Goal: Navigation & Orientation: Find specific page/section

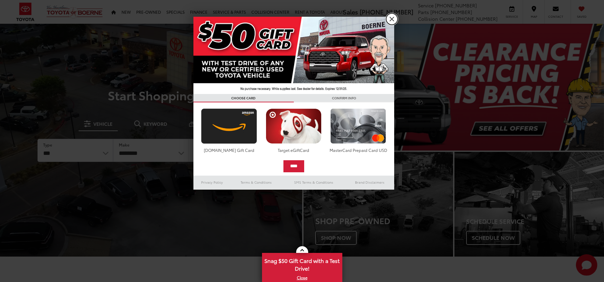
click at [391, 16] on link "X" at bounding box center [391, 18] width 11 height 11
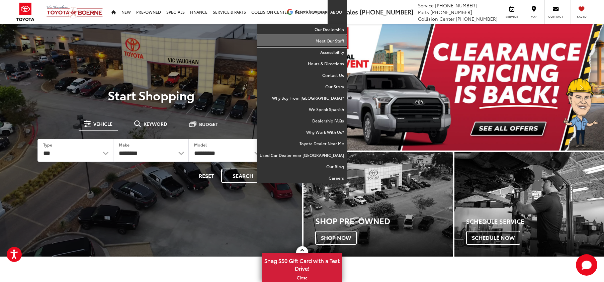
click at [333, 43] on link "Meet Our Staff" at bounding box center [302, 40] width 90 height 11
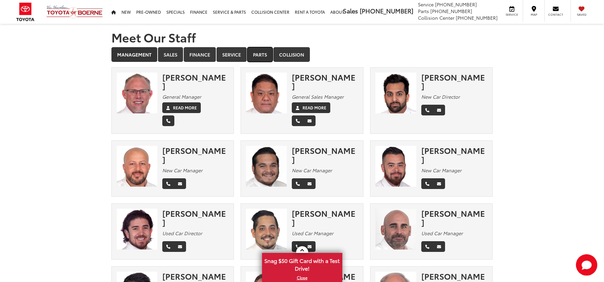
click at [266, 58] on link "Parts" at bounding box center [259, 54] width 25 height 15
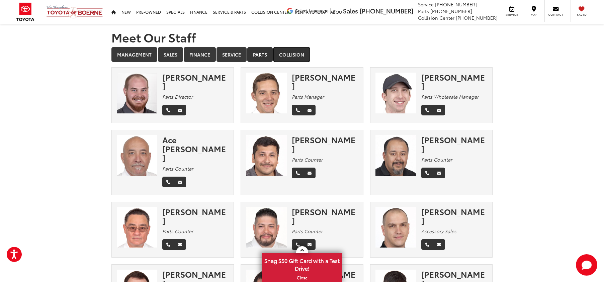
click at [300, 50] on link "Collision" at bounding box center [291, 54] width 36 height 15
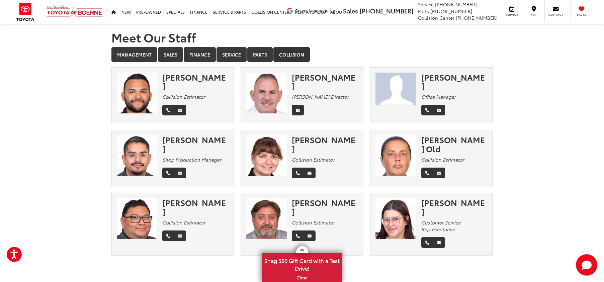
drag, startPoint x: 300, startPoint y: 51, endPoint x: 585, endPoint y: 140, distance: 298.8
click at [585, 140] on section "Meet Our Staff Management Sales Finance Service Parts Collision × Chris Frankli…" at bounding box center [302, 143] width 604 height 239
